Goal: Transaction & Acquisition: Purchase product/service

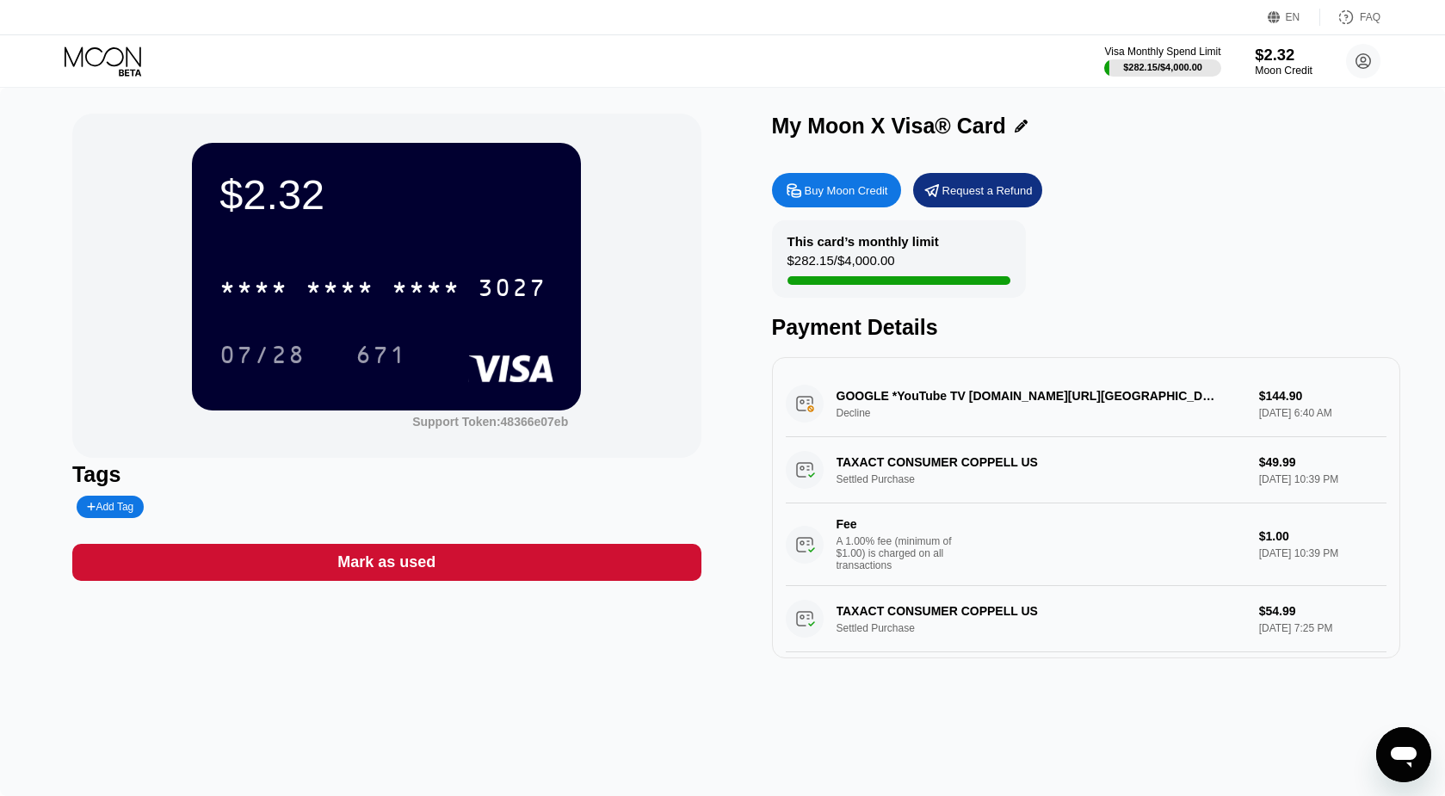
click at [1276, 62] on div "$2.32" at bounding box center [1284, 55] width 58 height 18
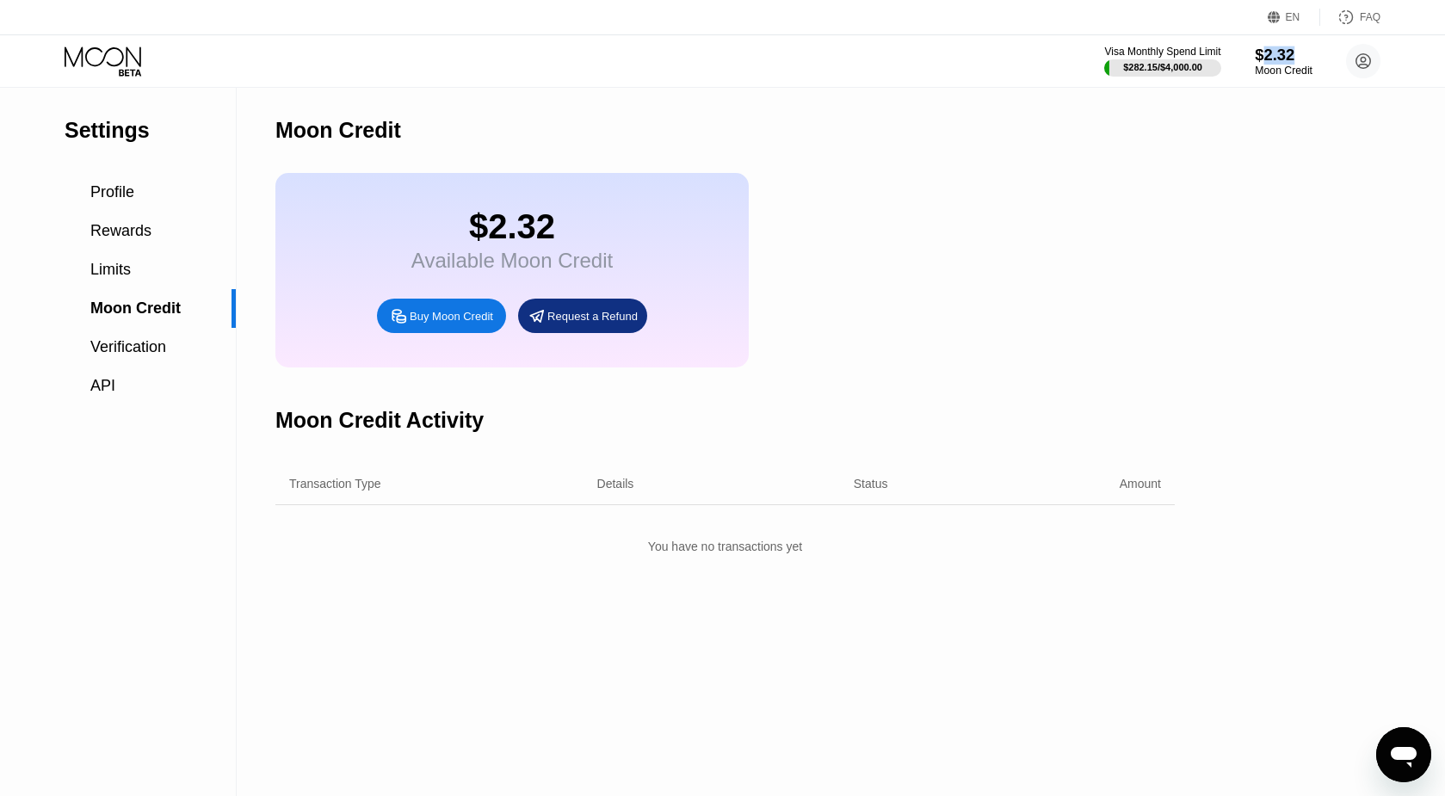
click at [1276, 62] on div "$2.32" at bounding box center [1284, 55] width 58 height 18
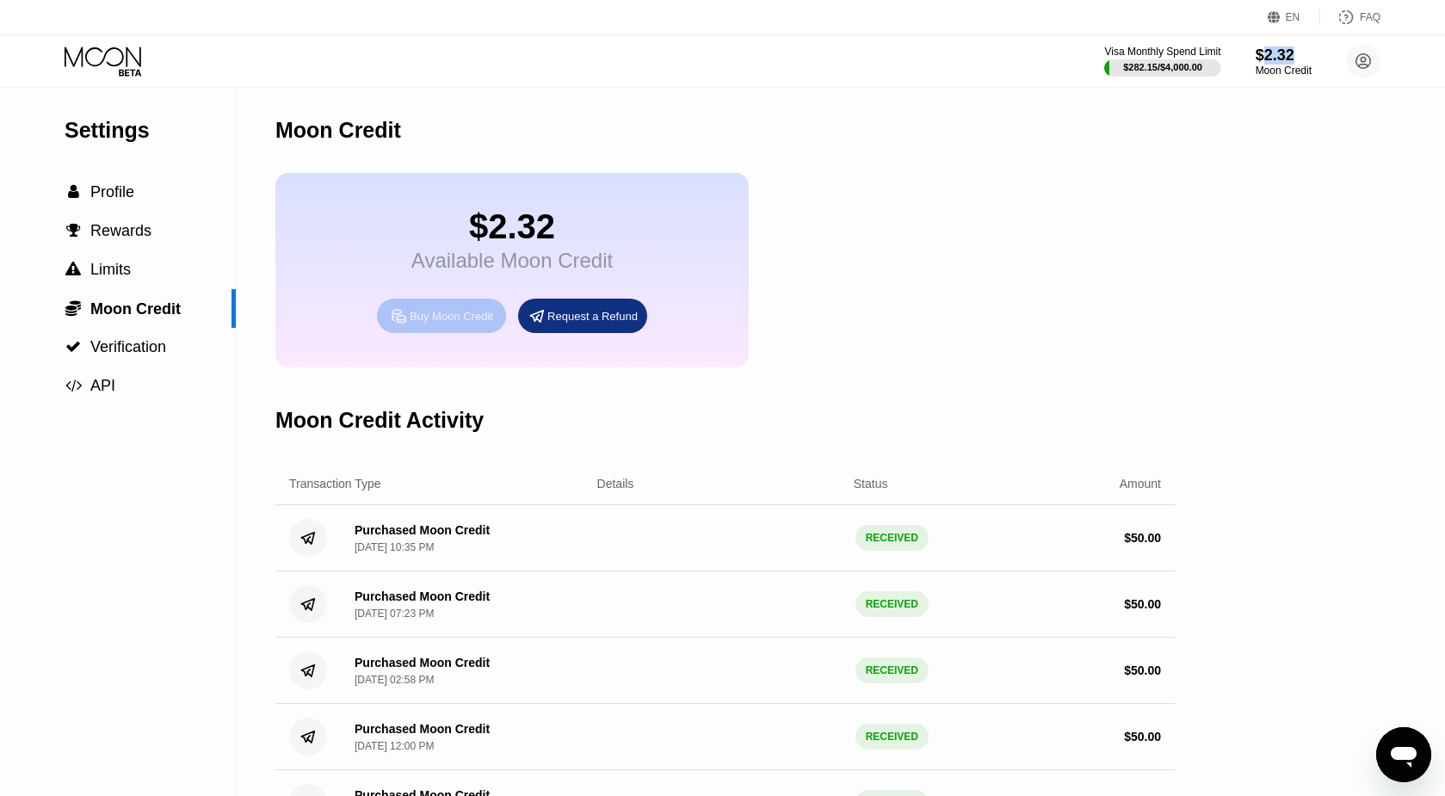
click at [454, 317] on div "Buy Moon Credit" at bounding box center [451, 316] width 83 height 15
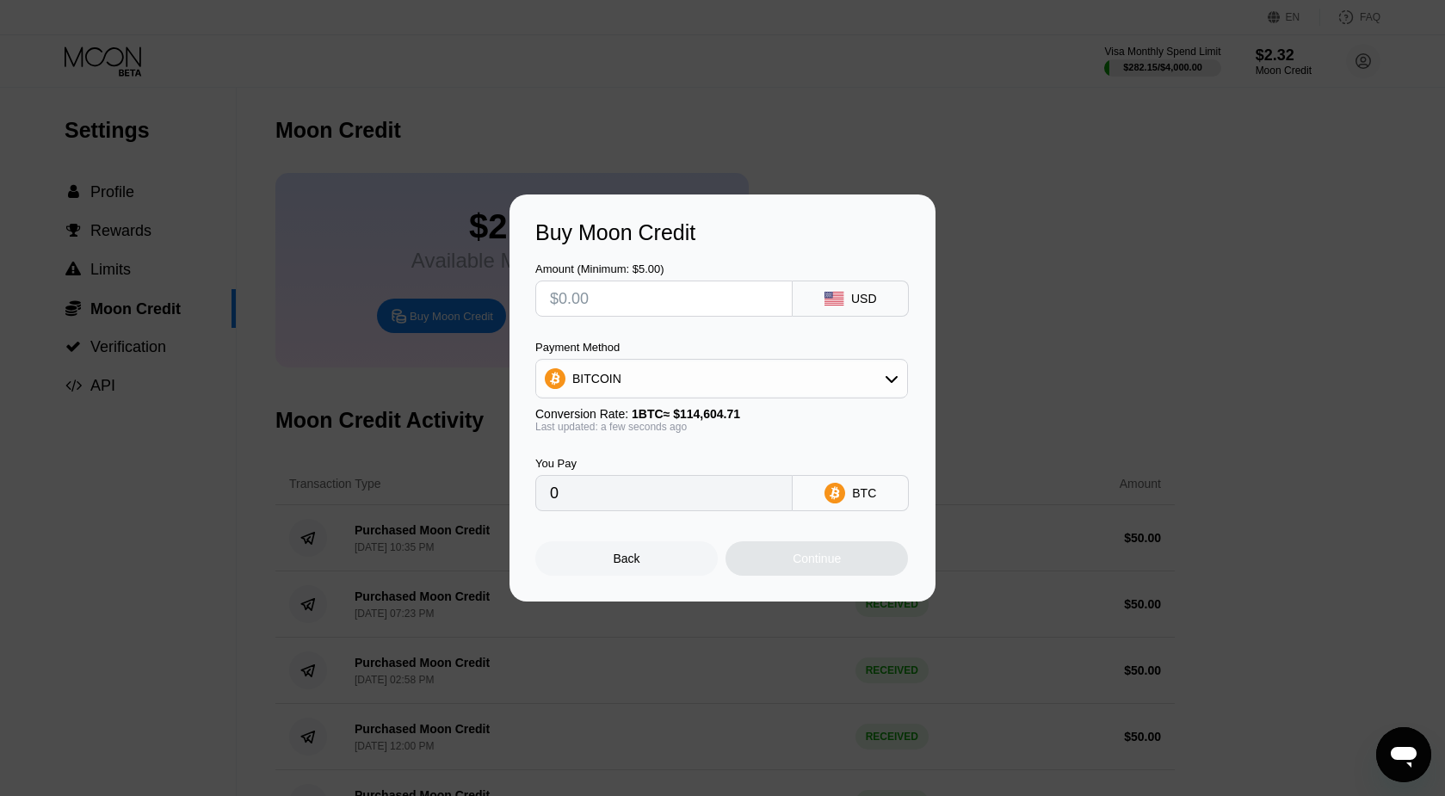
click at [671, 300] on input "text" at bounding box center [664, 298] width 228 height 34
type input "$3"
type input "0.00002618"
type input "$30"
type input "0.00026177"
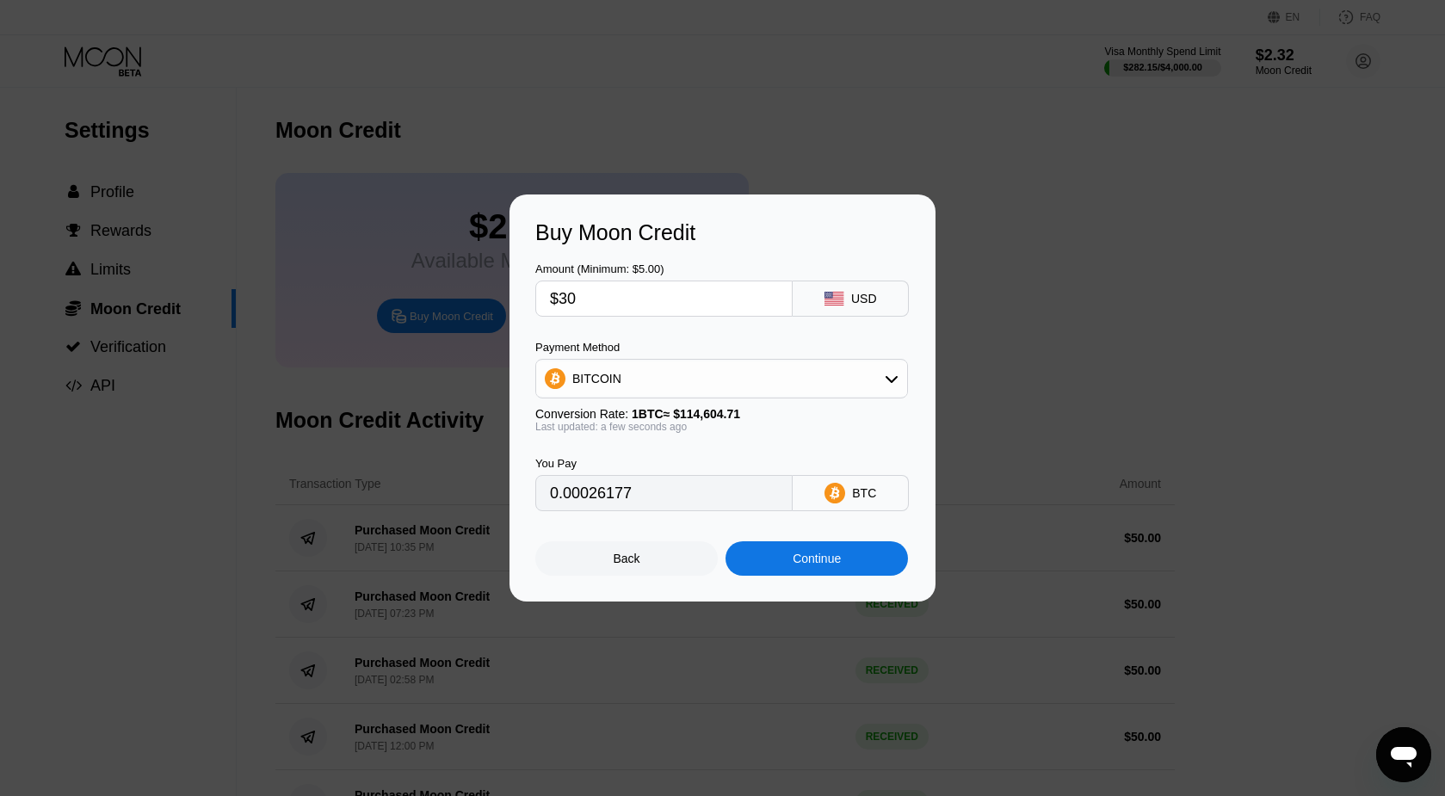
type input "$30"
click at [843, 375] on div "BITCOIN" at bounding box center [721, 378] width 371 height 34
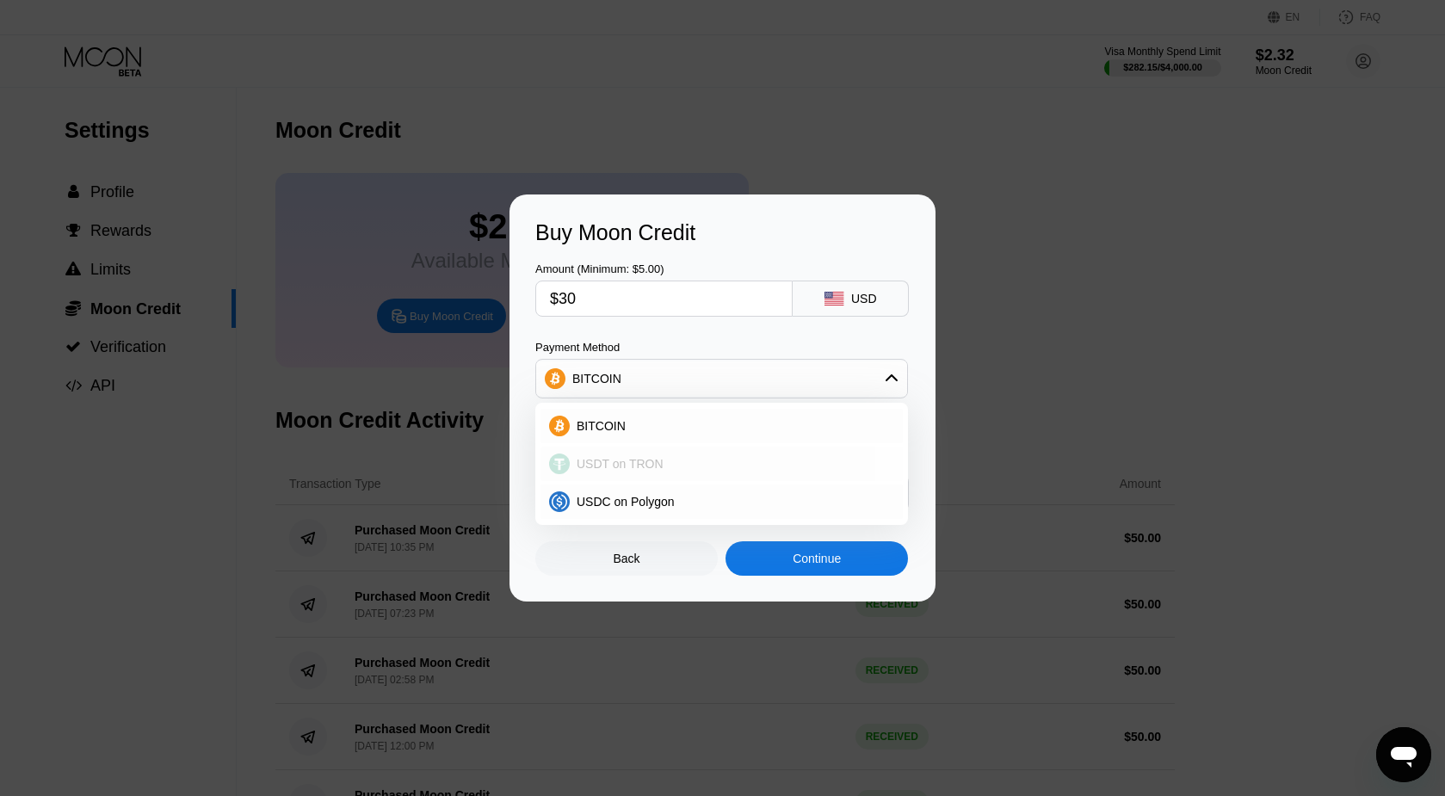
drag, startPoint x: 646, startPoint y: 443, endPoint x: 609, endPoint y: 456, distance: 39.2
click at [609, 456] on div "BITCOIN USDT on TRON USDC on Polygon" at bounding box center [721, 464] width 373 height 122
click at [609, 457] on span "USDT on TRON" at bounding box center [620, 464] width 87 height 14
type input "30.30"
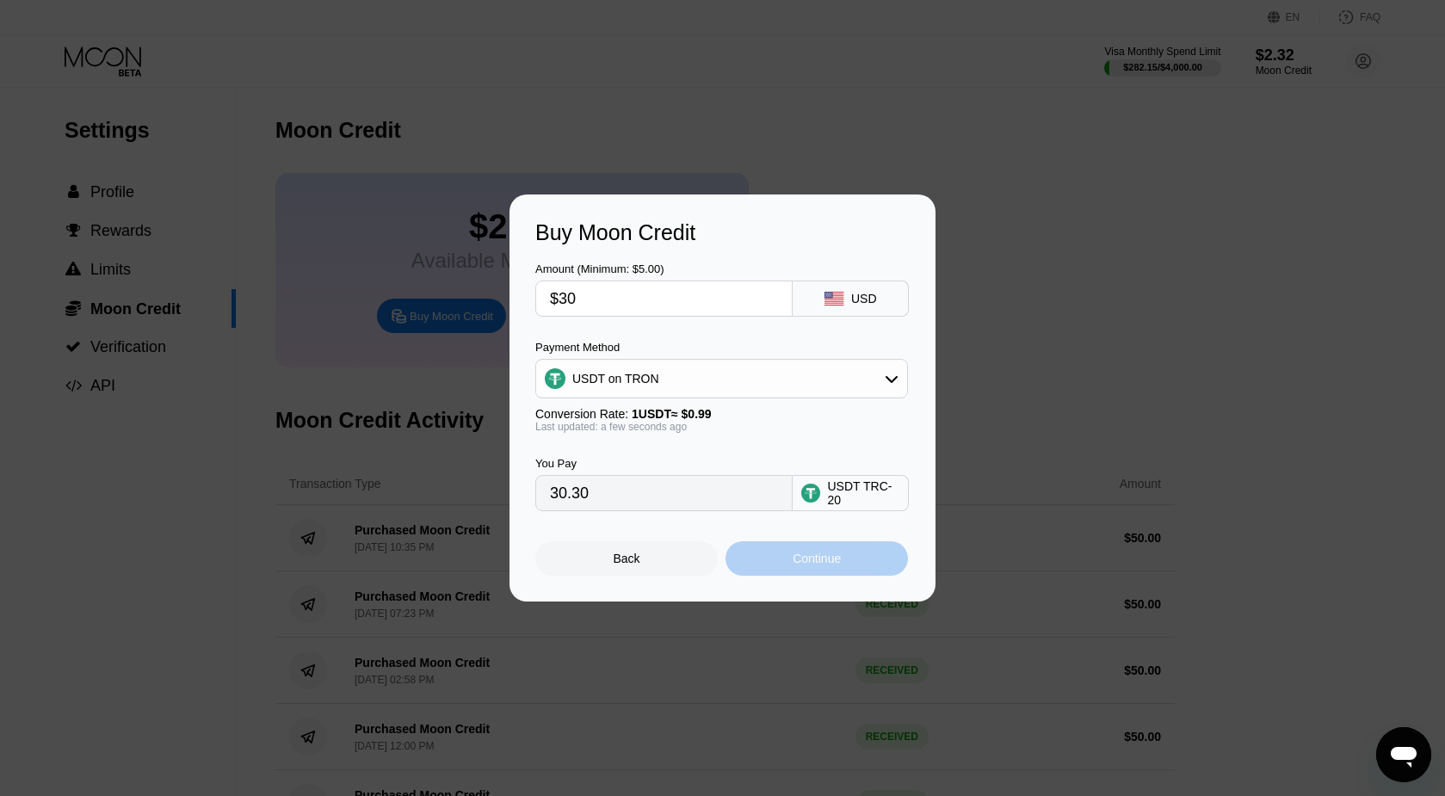
click at [793, 553] on div "Continue" at bounding box center [817, 559] width 48 height 14
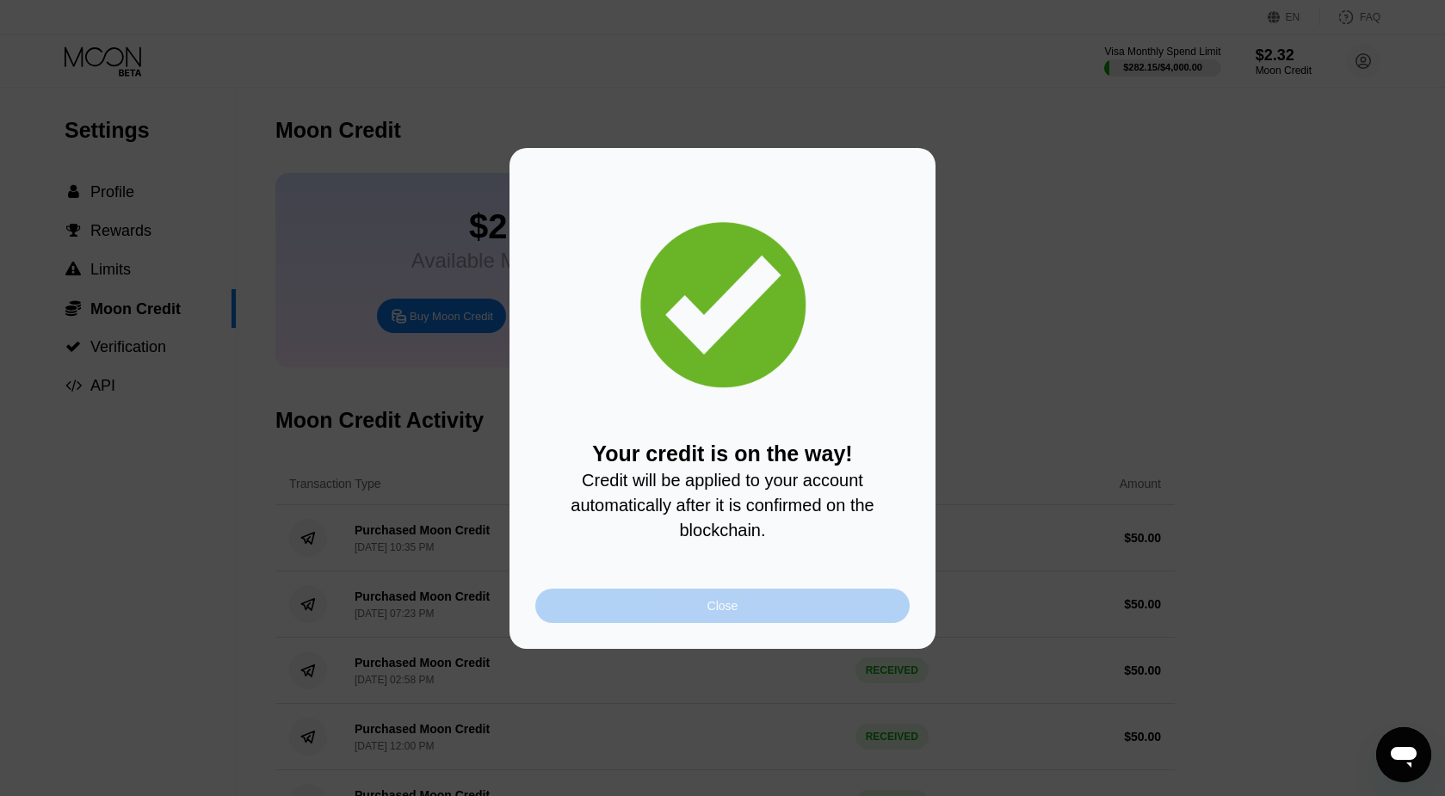
click at [770, 612] on div "Close" at bounding box center [722, 606] width 374 height 34
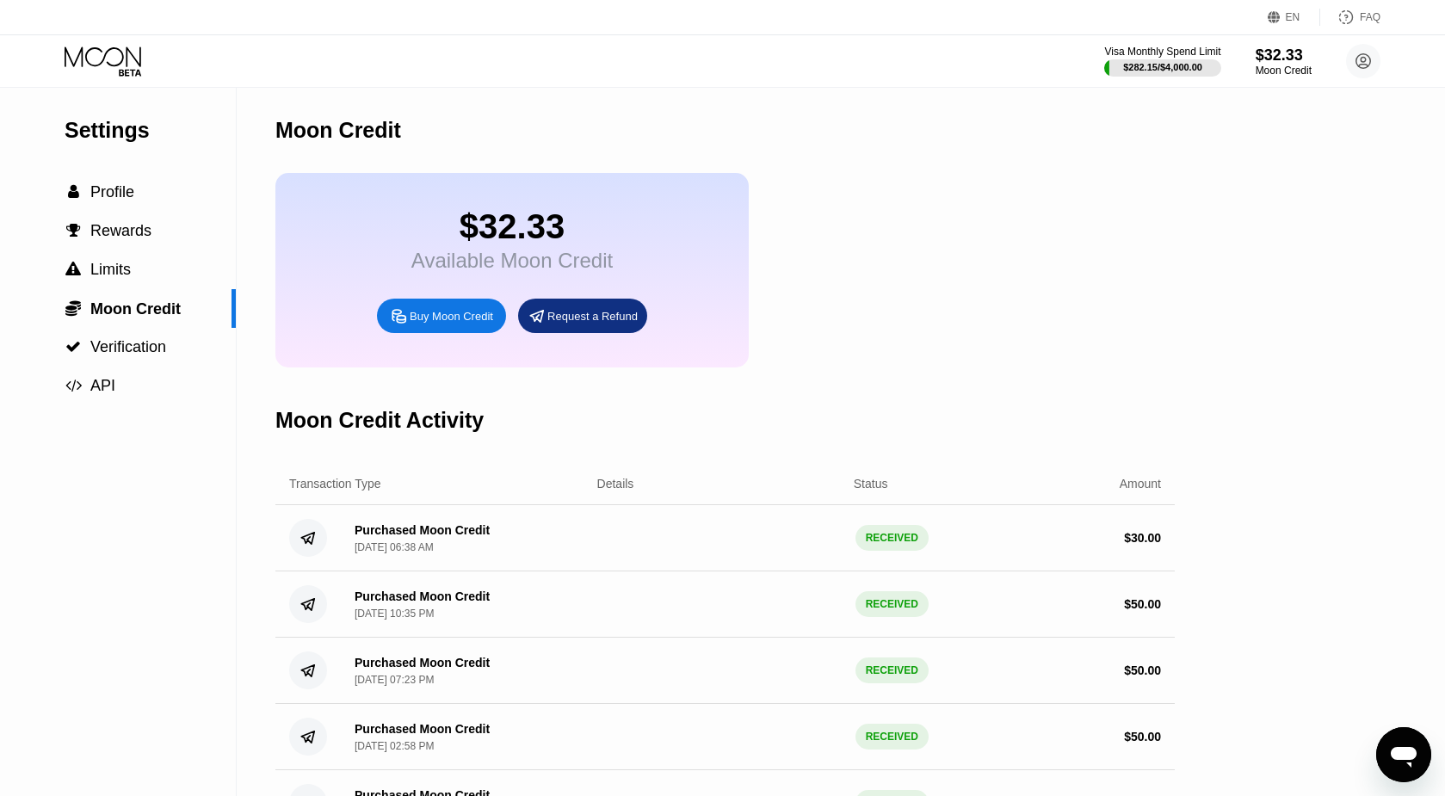
click at [127, 58] on icon at bounding box center [103, 56] width 77 height 20
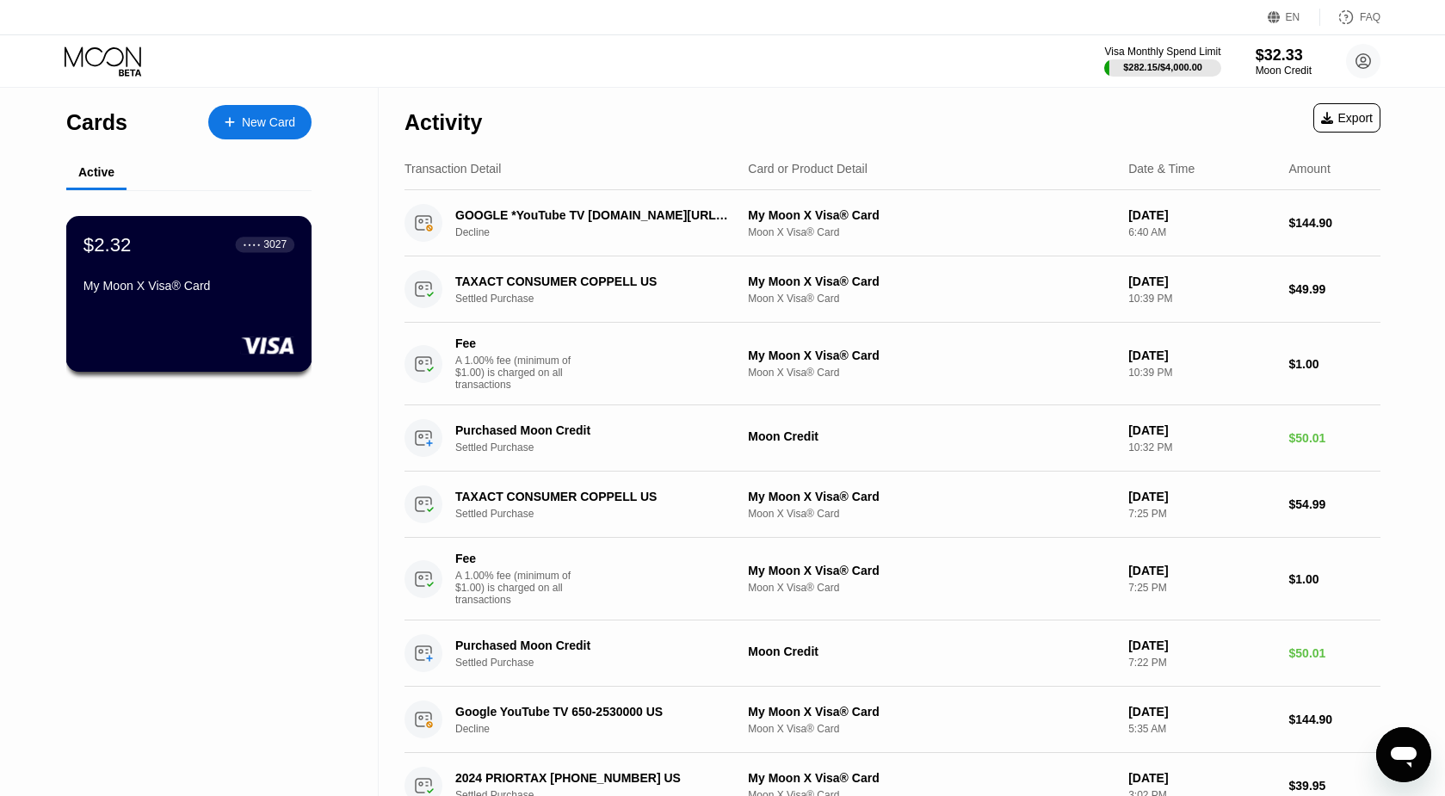
click at [178, 275] on div "$2.32 ● ● ● ● 3027 My Moon X Visa® Card" at bounding box center [188, 266] width 211 height 66
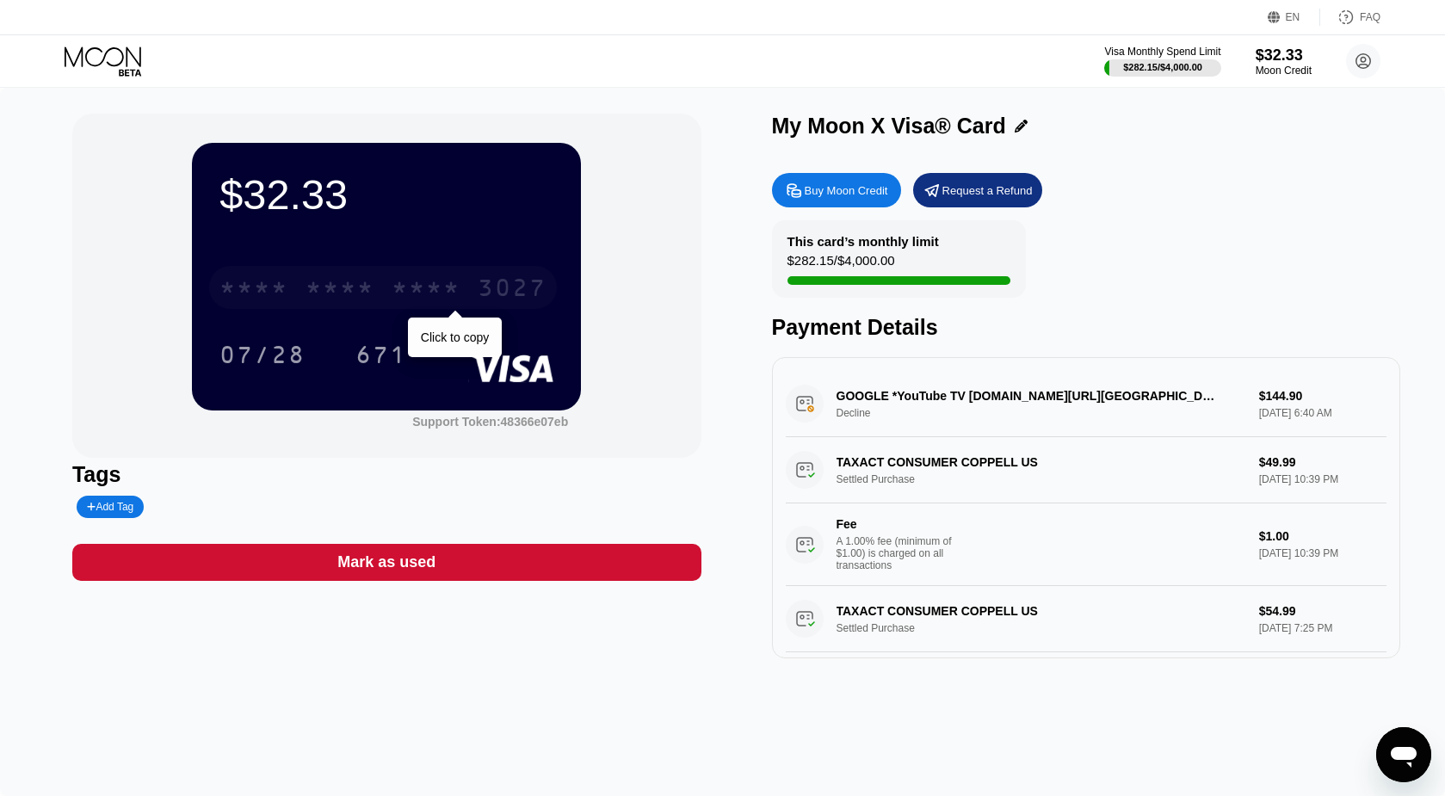
click at [495, 300] on div "3027" at bounding box center [512, 290] width 69 height 28
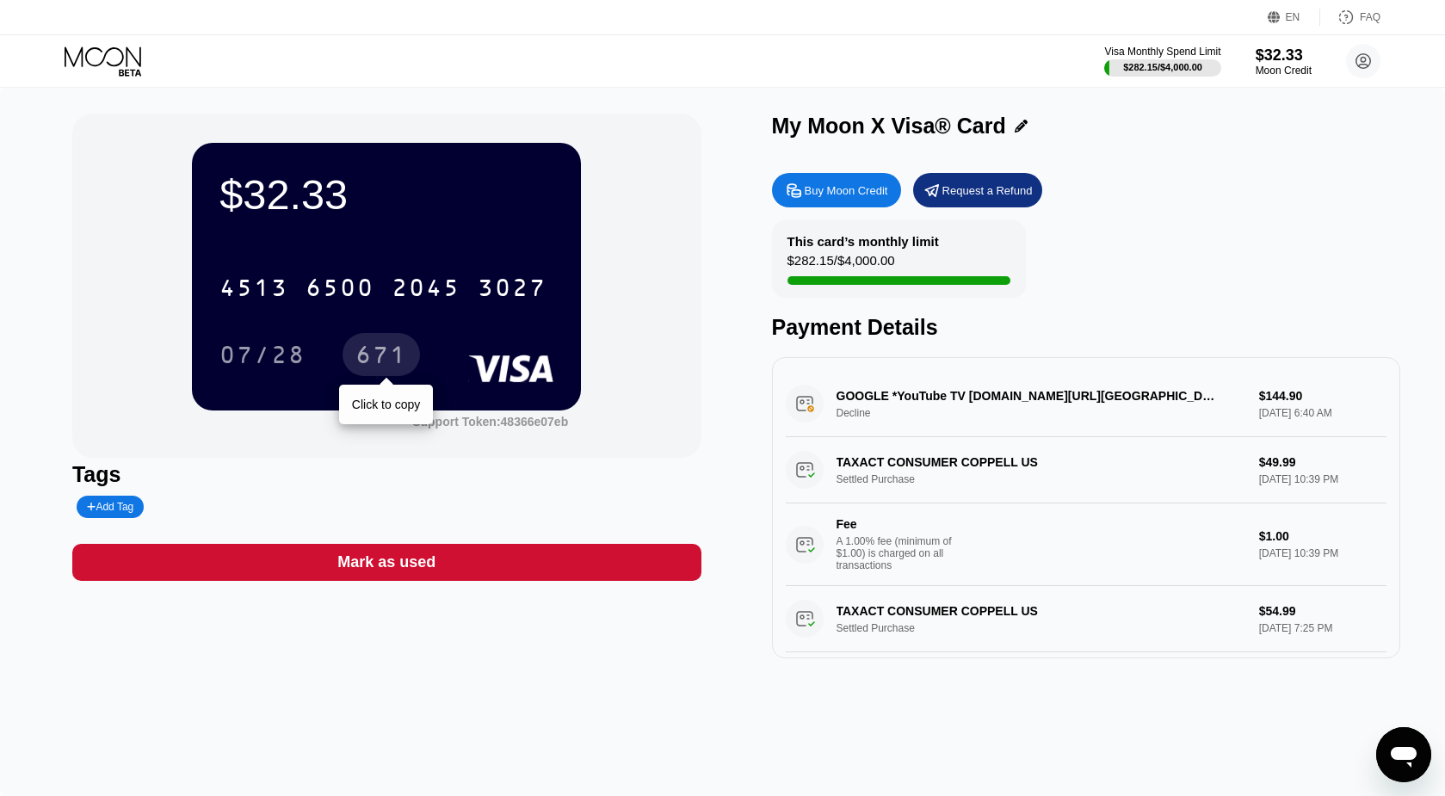
click at [383, 349] on div "671" at bounding box center [381, 357] width 52 height 28
